Goal: Task Accomplishment & Management: Manage account settings

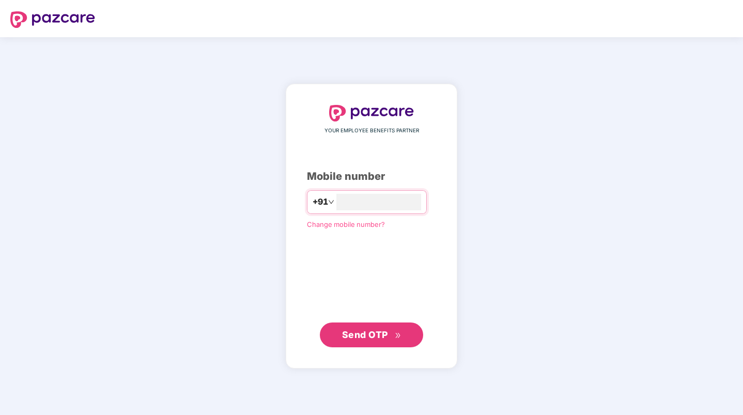
type input "**********"
click at [385, 333] on span "Send OTP" at bounding box center [371, 334] width 59 height 14
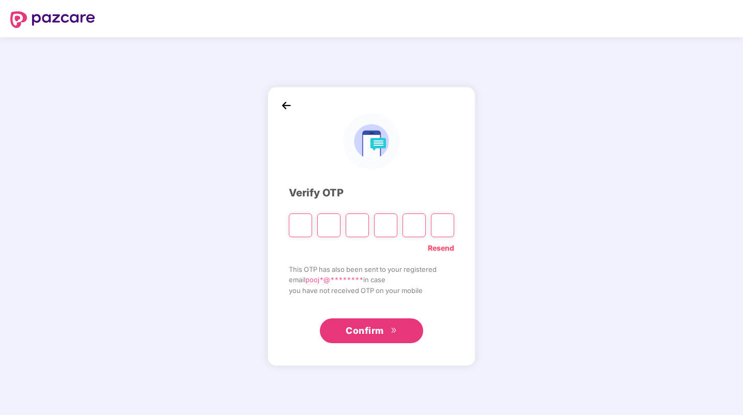
paste input "*"
type input "*"
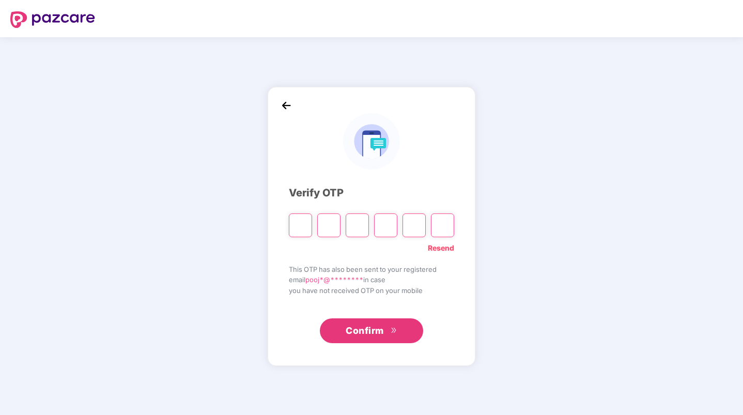
type input "*"
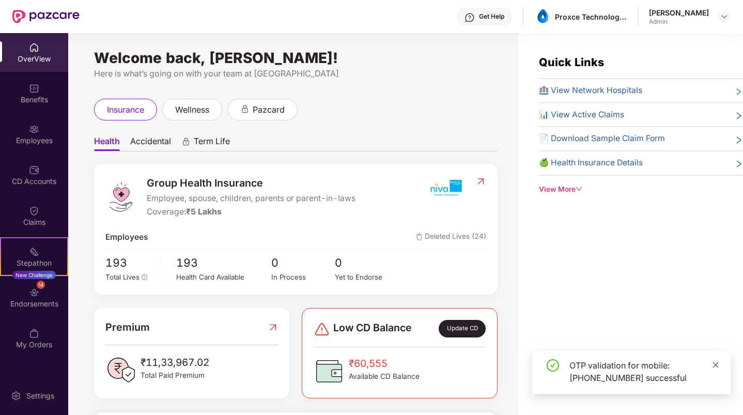
click at [715, 361] on icon "close" at bounding box center [715, 364] width 7 height 7
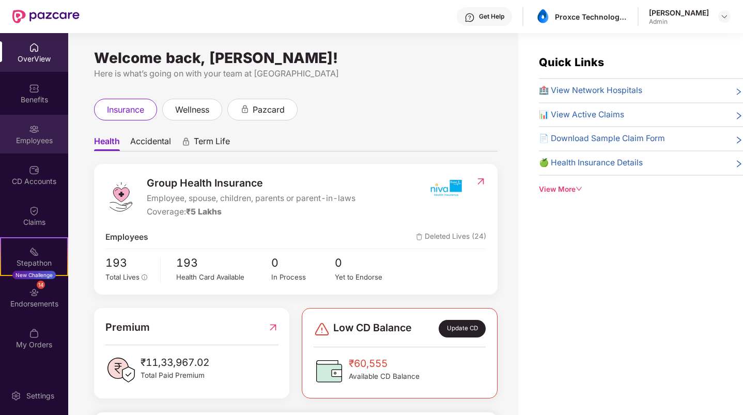
click at [41, 133] on div "Employees" at bounding box center [34, 134] width 68 height 39
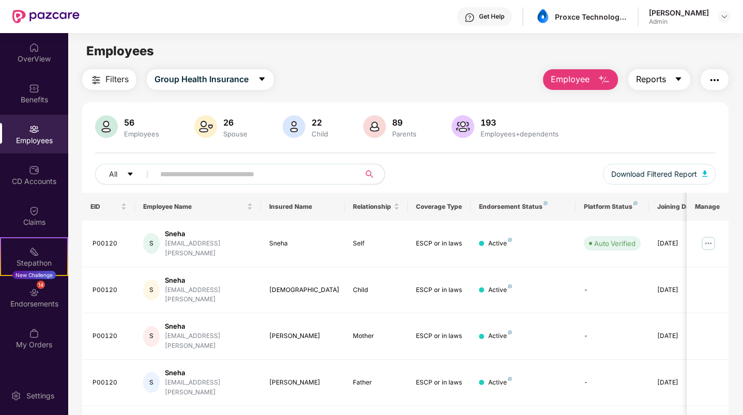
click at [674, 77] on icon "caret-down" at bounding box center [678, 79] width 8 height 8
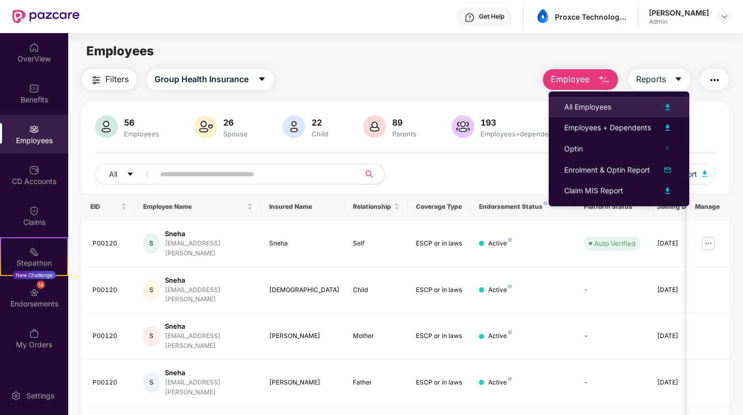
click at [667, 103] on img at bounding box center [667, 107] width 12 height 12
